Goal: Task Accomplishment & Management: Use online tool/utility

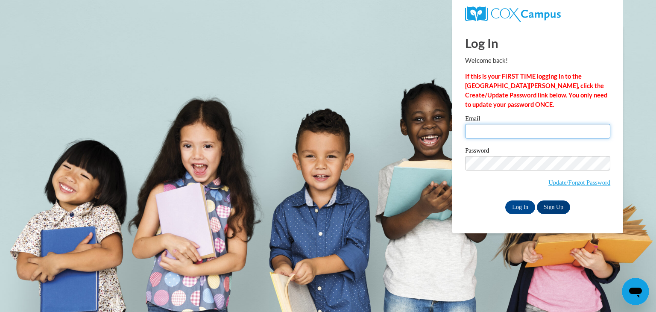
click at [527, 128] on input "Email" at bounding box center [537, 131] width 145 height 15
type input "SJohnson@lccaa.net"
click at [526, 208] on input "Log In" at bounding box center [520, 207] width 30 height 14
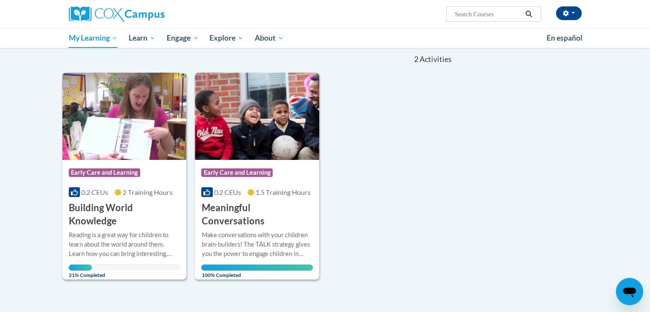
scroll to position [83, 0]
click at [114, 217] on h3 "Building World Knowledge" at bounding box center [125, 214] width 112 height 26
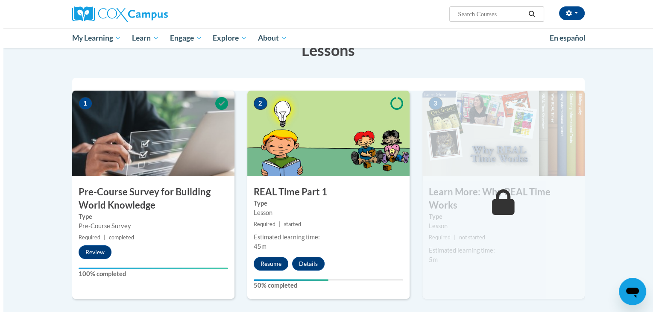
scroll to position [149, 0]
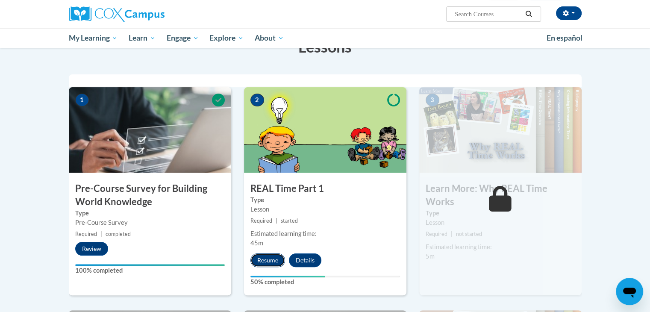
click at [264, 257] on button "Resume" at bounding box center [267, 260] width 35 height 14
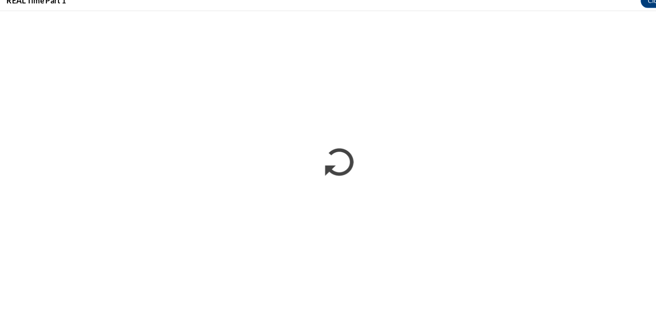
scroll to position [146, 0]
